Goal: Task Accomplishment & Management: Use online tool/utility

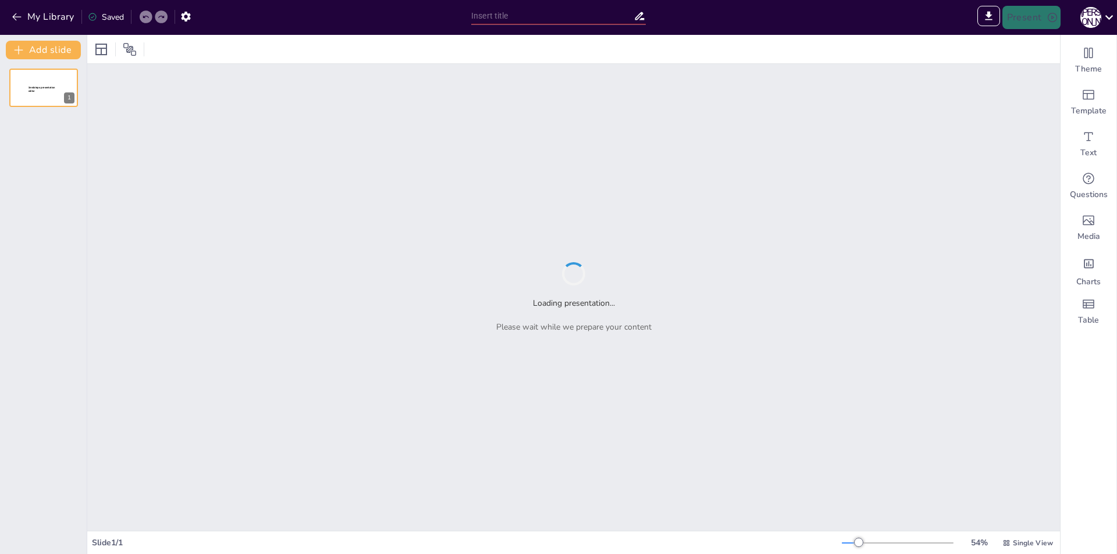
type input "Основи техніки виконання низького старту"
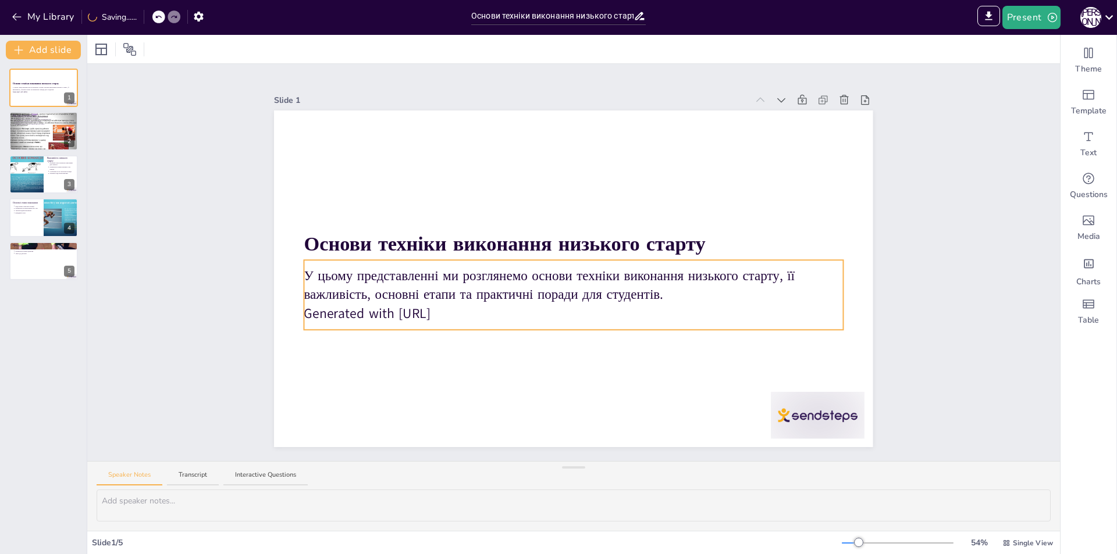
click at [380, 317] on p "Generated with [URL]" at bounding box center [573, 313] width 539 height 19
drag, startPoint x: 460, startPoint y: 311, endPoint x: 309, endPoint y: 317, distance: 151.4
click at [309, 317] on p "Generated with [URL]" at bounding box center [573, 313] width 539 height 19
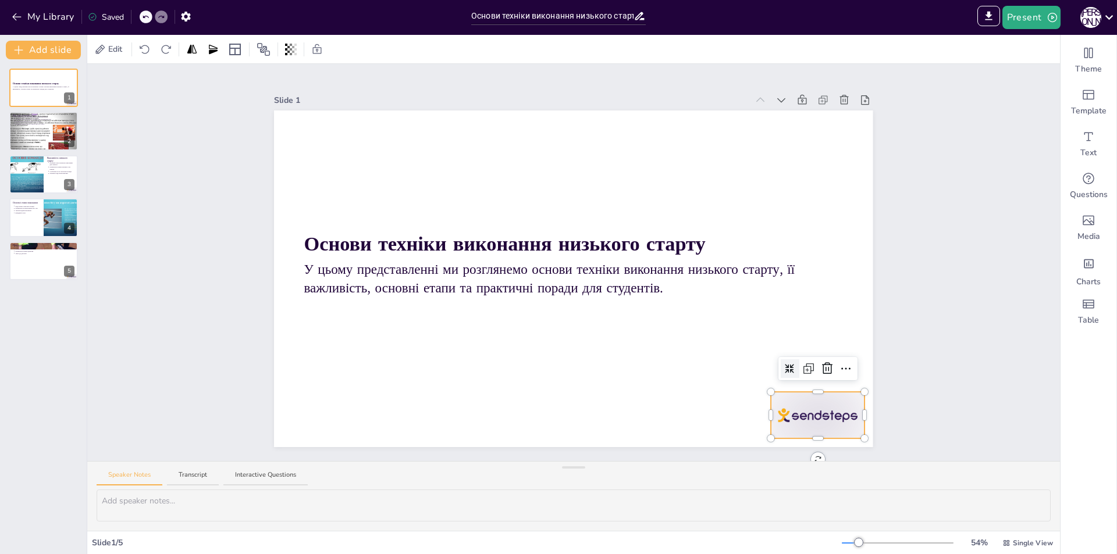
click at [834, 417] on div at bounding box center [818, 415] width 94 height 47
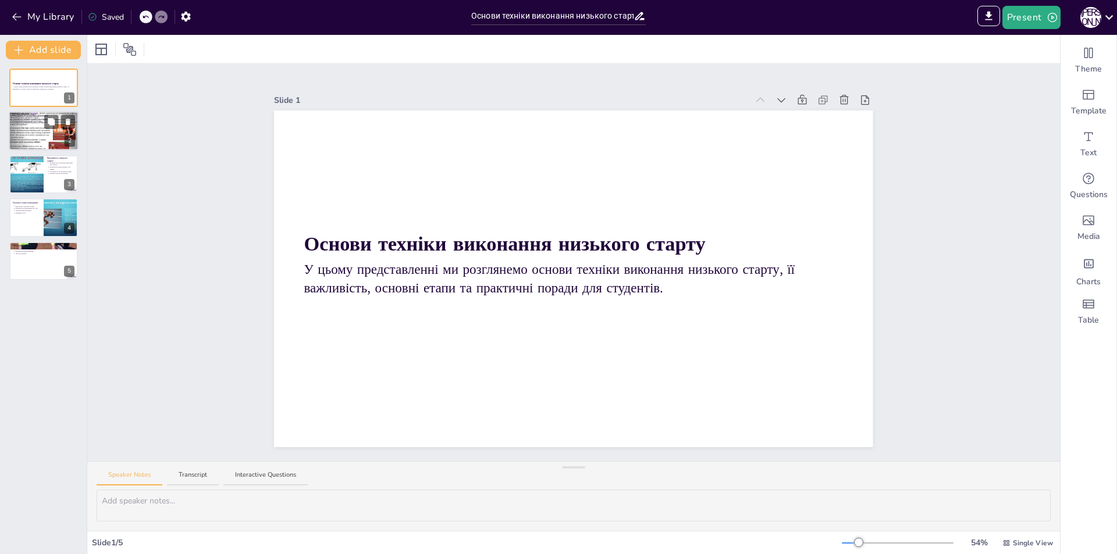
click at [53, 130] on div at bounding box center [44, 131] width 70 height 52
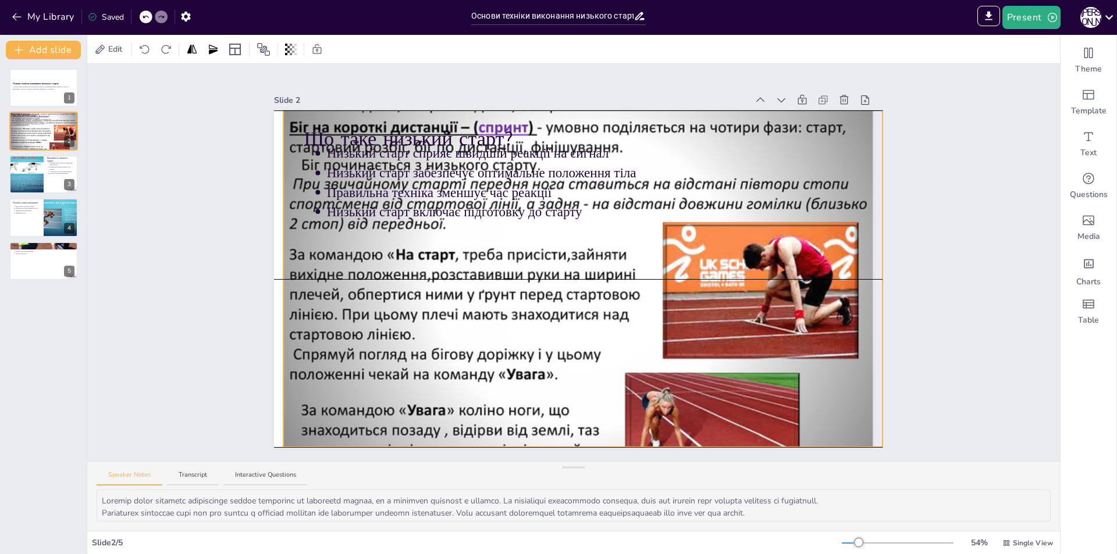
drag, startPoint x: 454, startPoint y: 310, endPoint x: 463, endPoint y: 308, distance: 9.4
click at [463, 308] on div at bounding box center [582, 279] width 599 height 449
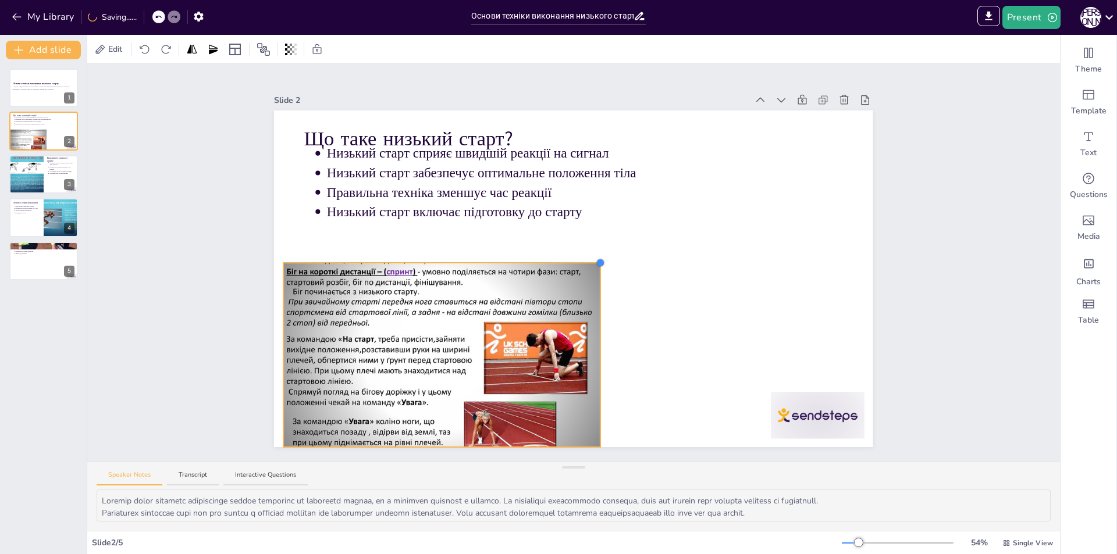
drag, startPoint x: 872, startPoint y: 111, endPoint x: 592, endPoint y: 259, distance: 316.8
click at [596, 259] on div at bounding box center [600, 262] width 9 height 9
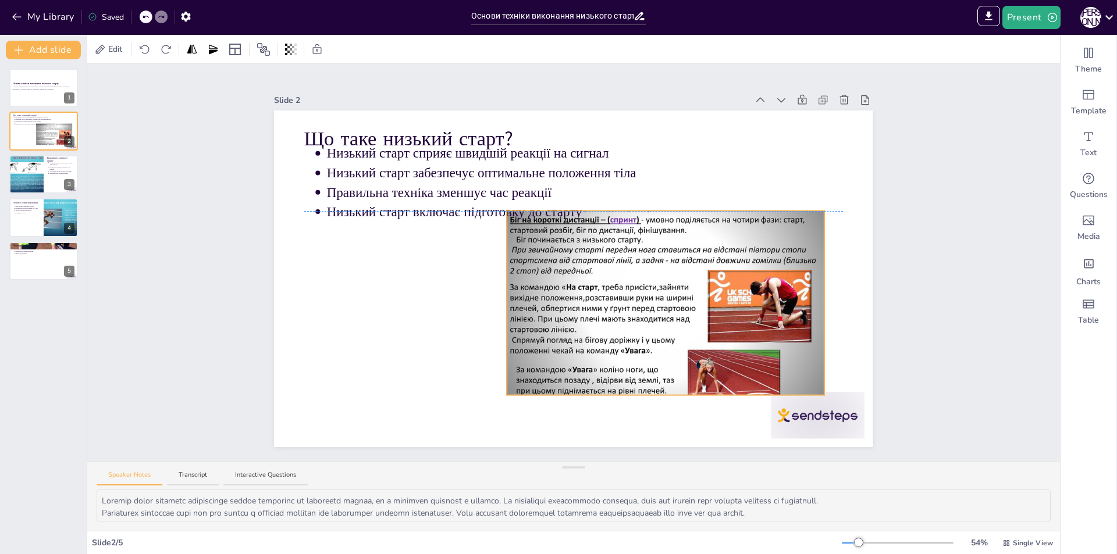
drag, startPoint x: 577, startPoint y: 298, endPoint x: 615, endPoint y: 205, distance: 100.5
click at [745, 268] on div at bounding box center [665, 301] width 317 height 238
click at [41, 167] on div at bounding box center [26, 175] width 70 height 40
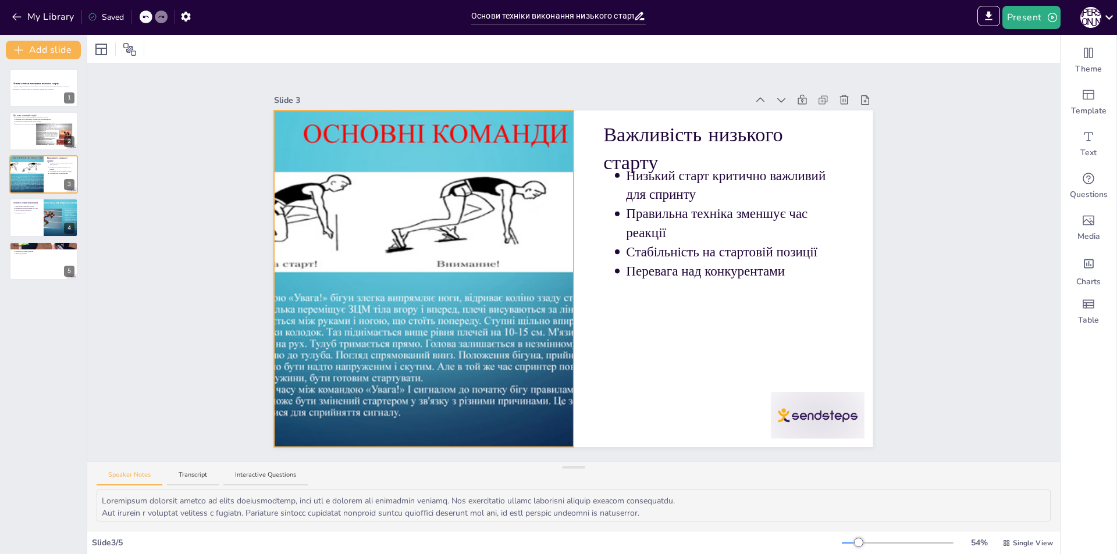
click at [456, 246] on div at bounding box center [424, 279] width 599 height 337
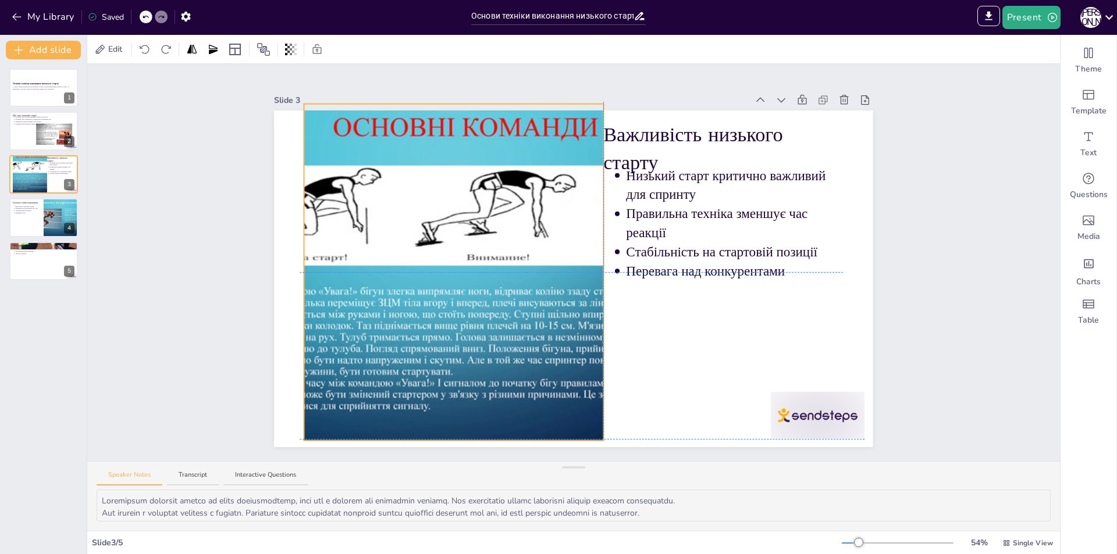
drag, startPoint x: 474, startPoint y: 204, endPoint x: 499, endPoint y: 195, distance: 27.0
click at [499, 195] on div at bounding box center [454, 272] width 599 height 337
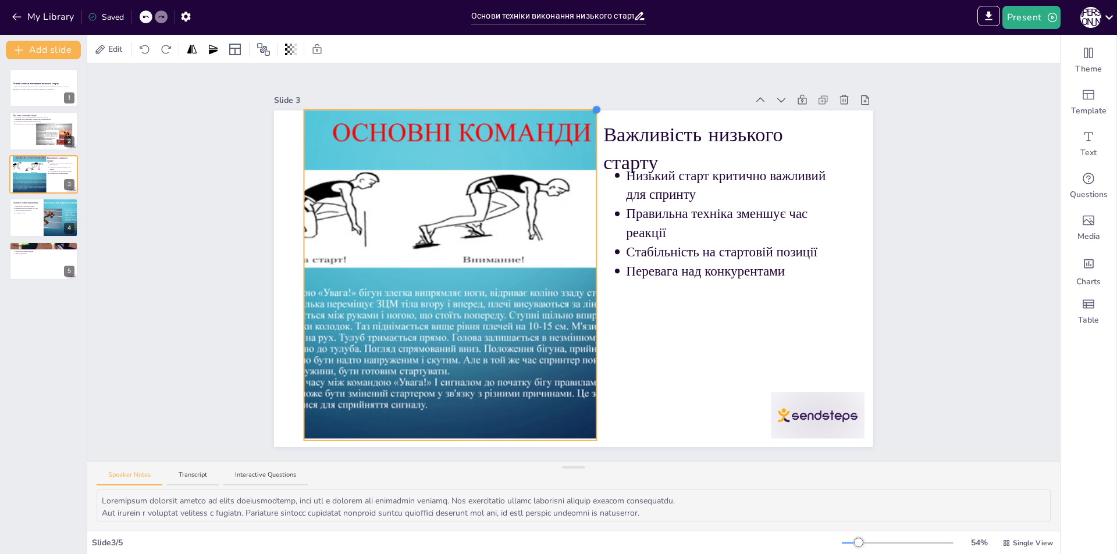
drag, startPoint x: 595, startPoint y: 102, endPoint x: 588, endPoint y: 108, distance: 9.1
click at [592, 108] on div at bounding box center [596, 109] width 9 height 9
click at [45, 215] on button at bounding box center [51, 209] width 14 height 14
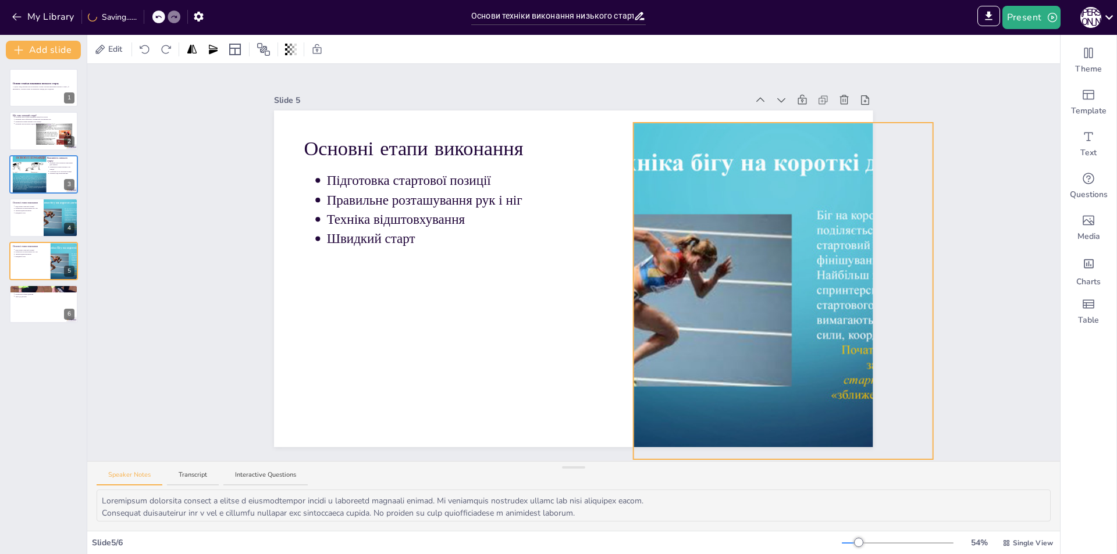
drag, startPoint x: 697, startPoint y: 239, endPoint x: 373, endPoint y: 268, distance: 325.3
click at [758, 251] on div at bounding box center [783, 291] width 599 height 337
click at [40, 304] on div at bounding box center [44, 305] width 70 height 40
type textarea "Loremipsum do sitametco adipis e seddoeiu temporin utlaboreet do magnaaliq enim…"
